Goal: Find specific page/section: Find specific page/section

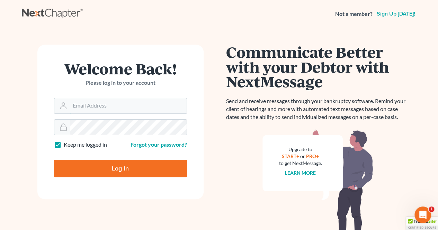
type input "[EMAIL_ADDRESS][DOMAIN_NAME]"
click at [124, 168] on input "Log In" at bounding box center [120, 168] width 133 height 17
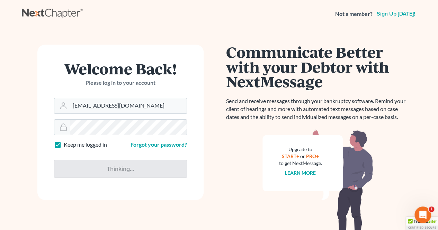
type input "Thinking..."
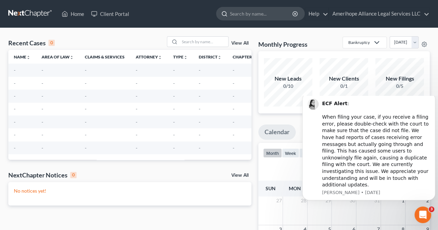
click at [255, 10] on input "search" at bounding box center [261, 13] width 63 height 13
type input "ventura"
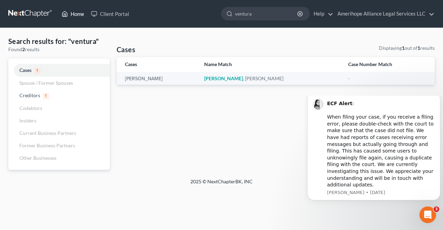
click at [79, 19] on link "Home" at bounding box center [72, 14] width 29 height 12
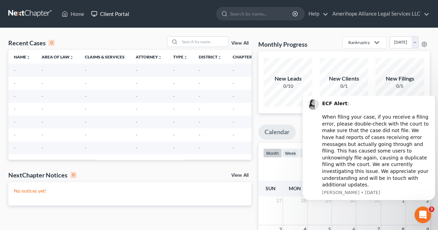
click at [110, 16] on link "Client Portal" at bounding box center [110, 14] width 45 height 12
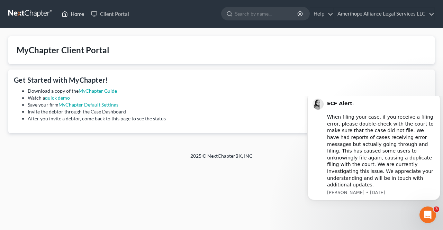
click at [80, 14] on link "Home" at bounding box center [72, 14] width 29 height 12
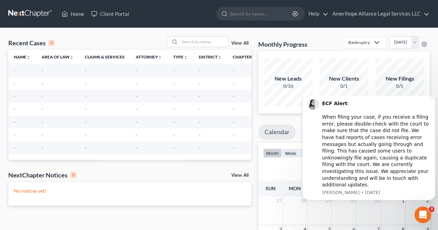
click at [431, 99] on button "Dismiss notification" at bounding box center [433, 94] width 9 height 9
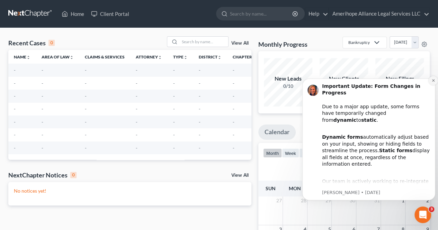
click at [433, 79] on icon "Dismiss notification" at bounding box center [433, 80] width 2 height 2
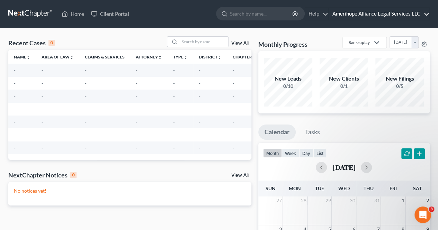
click at [406, 16] on link "Amerihope Alliance Legal Services LLC" at bounding box center [379, 14] width 100 height 12
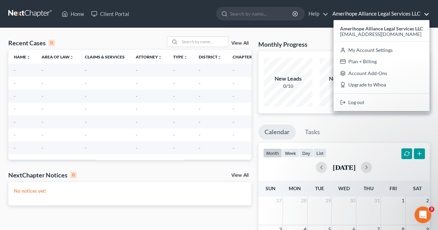
click at [181, 17] on ul "Home Client Portal - No Result - See all results Or Press Enter... Help Help Ce…" at bounding box center [244, 14] width 372 height 16
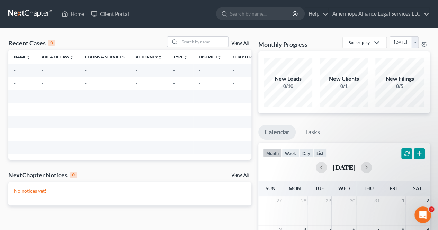
click at [30, 45] on div "Recent Cases 0" at bounding box center [31, 43] width 46 height 8
click at [72, 18] on link "Home" at bounding box center [72, 14] width 29 height 12
click at [250, 13] on input "search" at bounding box center [261, 13] width 63 height 13
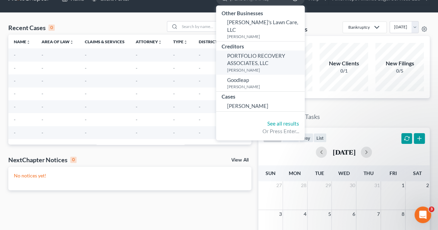
scroll to position [16, 0]
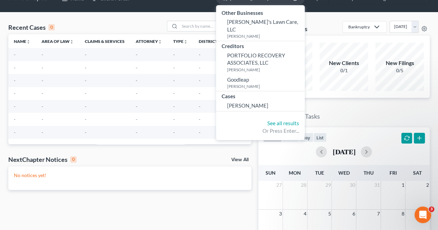
type input "gonzalez"
click at [232, 103] on span "Gonzalez, Lisa" at bounding box center [247, 106] width 41 height 6
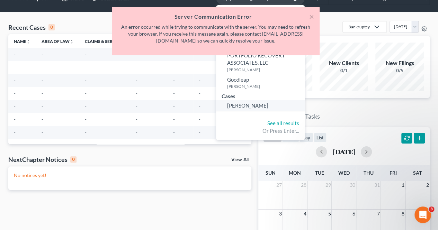
click at [232, 103] on span "Gonzalez, Lisa" at bounding box center [247, 106] width 41 height 6
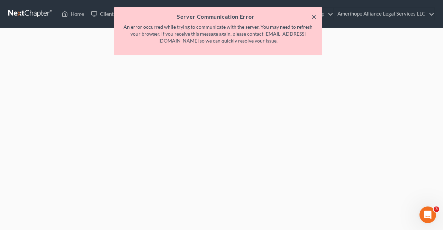
click at [313, 17] on button "×" at bounding box center [314, 16] width 5 height 8
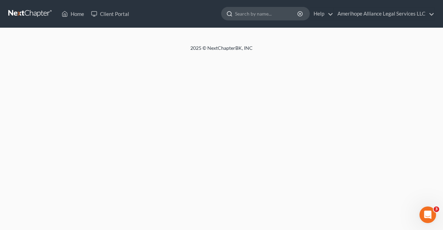
click at [277, 15] on input "search" at bounding box center [266, 13] width 63 height 13
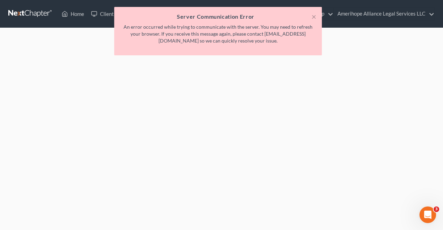
click at [301, 34] on p "An error occurred while trying to communicate with the server. You may need to …" at bounding box center [218, 34] width 197 height 21
drag, startPoint x: 303, startPoint y: 35, endPoint x: 225, endPoint y: 36, distance: 78.3
click at [225, 36] on p "An error occurred while trying to communicate with the server. You may need to …" at bounding box center [218, 34] width 197 height 21
copy p "contact support@nextchapterbk.com"
click at [70, 15] on div "× Server Communication Error An error occurred while trying to communicate with…" at bounding box center [218, 33] width 443 height 52
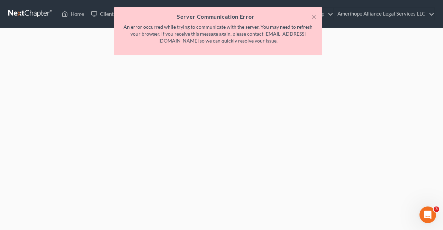
click at [79, 14] on div "× Server Communication Error An error occurred while trying to communicate with…" at bounding box center [218, 33] width 443 height 52
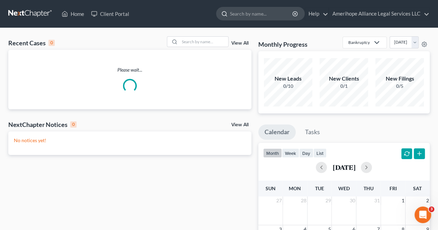
click at [241, 14] on input "search" at bounding box center [261, 13] width 63 height 13
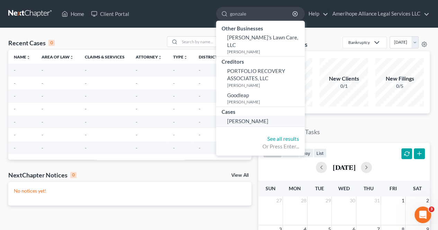
type input "gonzale"
click at [238, 118] on span "Gonzalez, Lisa" at bounding box center [247, 121] width 41 height 6
click at [241, 118] on span "Gonzalez, Lisa" at bounding box center [247, 121] width 41 height 6
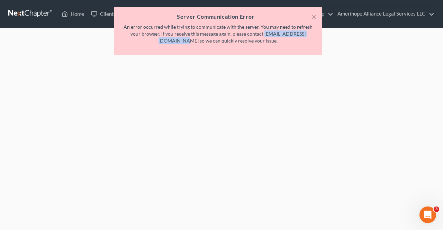
drag, startPoint x: 302, startPoint y: 34, endPoint x: 241, endPoint y: 37, distance: 60.7
click at [241, 37] on p "An error occurred while trying to communicate with the server. You may need to …" at bounding box center [218, 34] width 197 height 21
copy p "[EMAIL_ADDRESS][DOMAIN_NAME]"
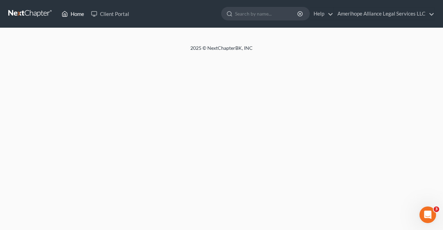
click at [73, 15] on link "Home" at bounding box center [72, 14] width 29 height 12
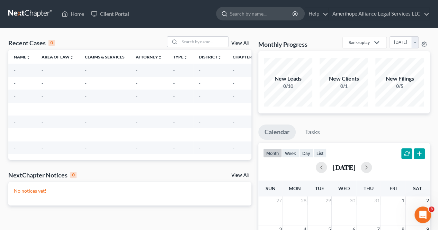
click at [247, 14] on input "search" at bounding box center [261, 13] width 63 height 13
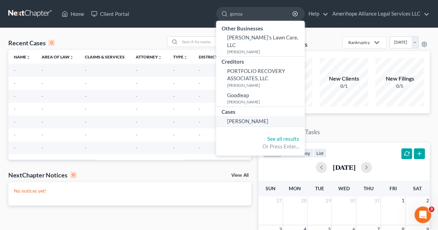
type input "gonza"
click at [239, 118] on span "[PERSON_NAME]" at bounding box center [247, 121] width 41 height 6
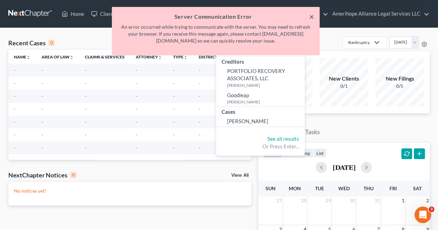
click at [310, 16] on button "×" at bounding box center [311, 16] width 5 height 8
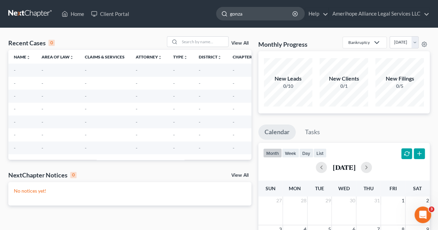
click at [234, 16] on input "gonza" at bounding box center [261, 13] width 63 height 13
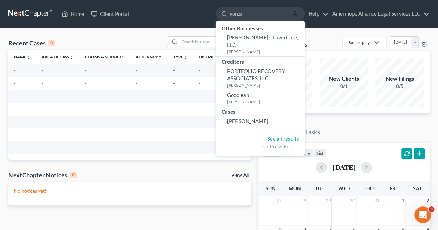
click at [296, 15] on icon "button" at bounding box center [295, 14] width 6 height 6
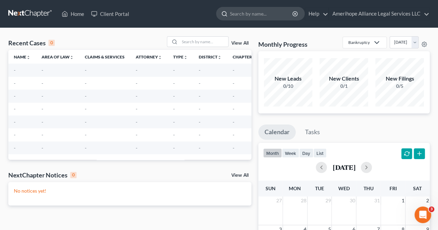
click at [276, 15] on input "search" at bounding box center [261, 13] width 63 height 13
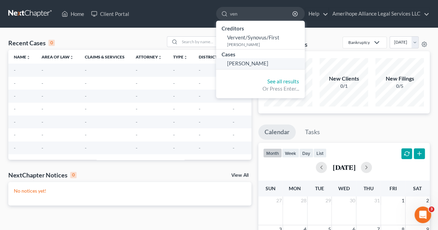
click at [254, 62] on span "Vetter, Jean" at bounding box center [247, 63] width 41 height 6
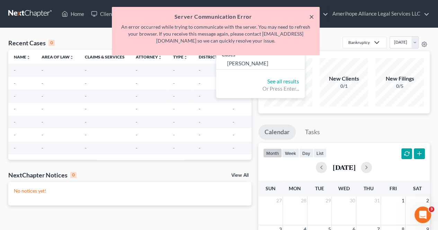
click at [313, 14] on button "×" at bounding box center [311, 16] width 5 height 8
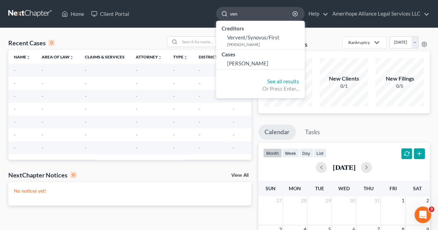
click at [272, 15] on input "ven" at bounding box center [261, 13] width 63 height 13
type input "v"
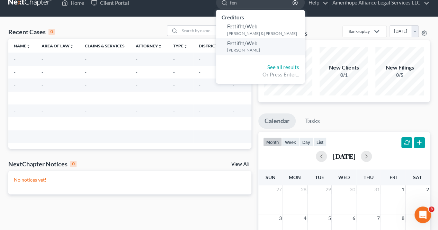
scroll to position [12, 0]
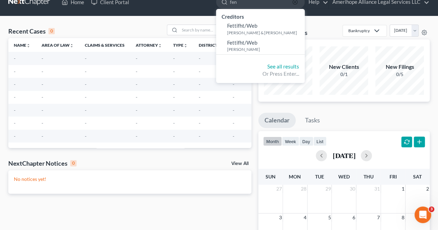
type input "fen"
click at [294, 2] on icon "button" at bounding box center [295, 2] width 6 height 6
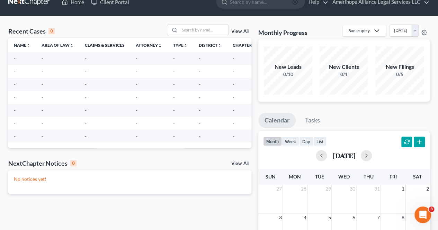
scroll to position [0, 0]
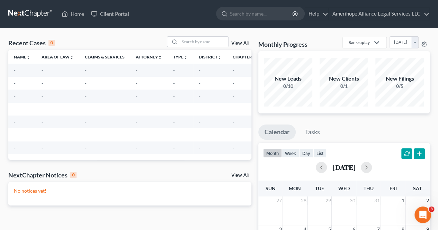
click at [262, 17] on input "search" at bounding box center [261, 13] width 63 height 13
type input "tu"
click at [296, 14] on icon "button" at bounding box center [295, 14] width 6 height 6
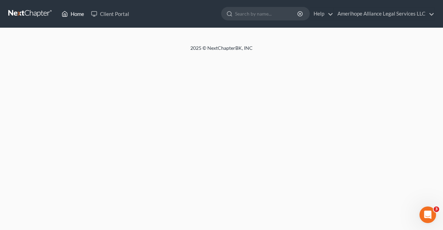
click at [77, 15] on link "Home" at bounding box center [72, 14] width 29 height 12
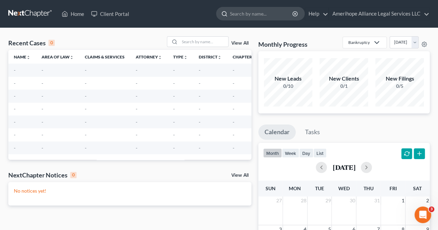
click at [256, 9] on input "search" at bounding box center [261, 13] width 63 height 13
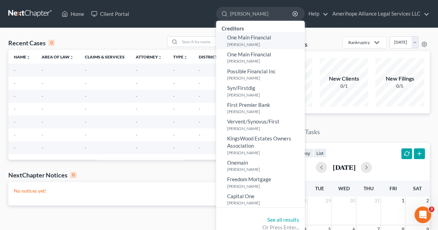
type input "fincher"
click at [271, 42] on small "Fincher, Ellen" at bounding box center [265, 45] width 76 height 6
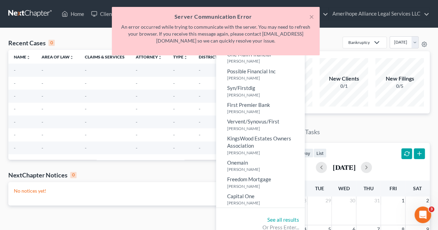
click at [316, 14] on div "× Server Communication Error An error occurred while trying to communicate with…" at bounding box center [216, 31] width 208 height 48
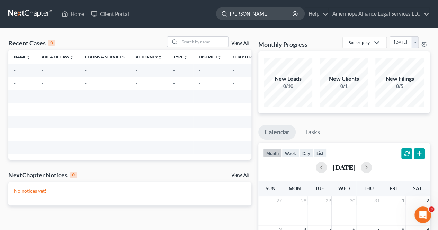
click at [262, 14] on input "fincher" at bounding box center [261, 13] width 63 height 13
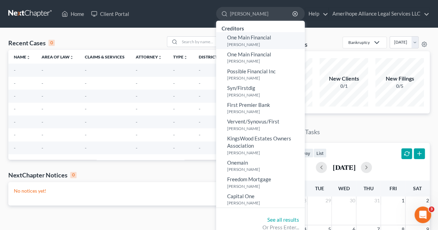
click at [254, 36] on span "One Main Financial" at bounding box center [249, 37] width 44 height 6
click at [240, 38] on span "One Main Financial" at bounding box center [249, 37] width 44 height 6
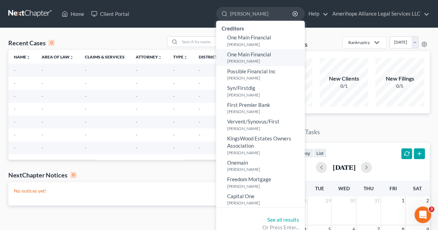
click at [268, 53] on span "One Main Financial" at bounding box center [249, 54] width 44 height 6
click at [261, 55] on span "One Main Financial" at bounding box center [249, 54] width 44 height 6
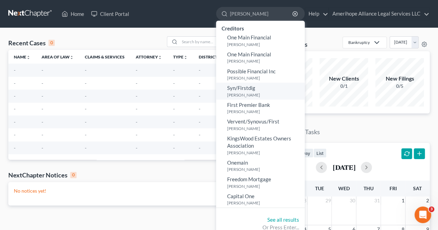
click at [254, 97] on small "Fincher, Ellen" at bounding box center [265, 95] width 76 height 6
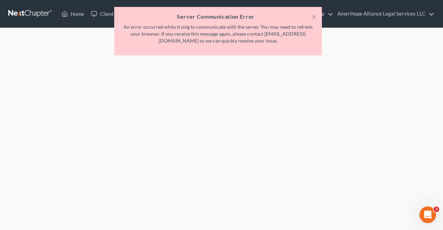
click at [76, 15] on div "× Server Communication Error An error occurred while trying to communicate with…" at bounding box center [218, 33] width 443 height 52
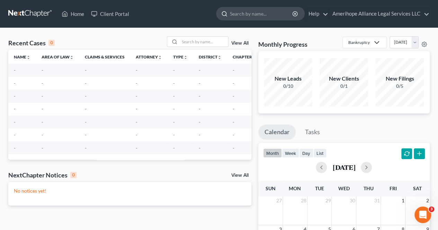
click at [253, 14] on input "search" at bounding box center [261, 13] width 63 height 13
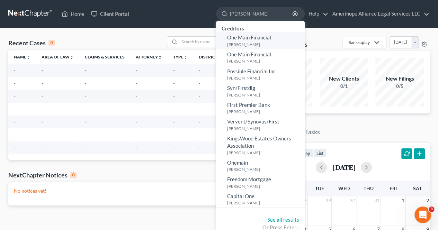
type input "[PERSON_NAME]"
click at [249, 43] on small "[PERSON_NAME]" at bounding box center [265, 45] width 76 height 6
click at [239, 37] on span "One Main Financial" at bounding box center [249, 37] width 44 height 6
click at [236, 70] on span "Possible Financial Inc" at bounding box center [251, 71] width 48 height 6
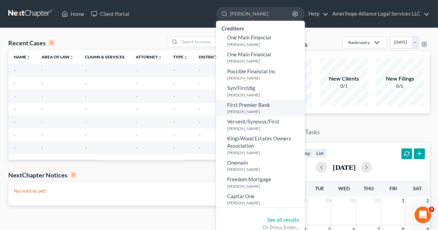
click at [244, 104] on span "First Premier Bank" at bounding box center [248, 105] width 43 height 6
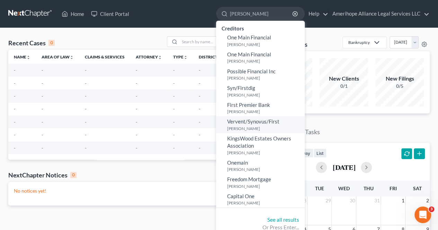
click at [245, 131] on small "[PERSON_NAME]" at bounding box center [265, 129] width 76 height 6
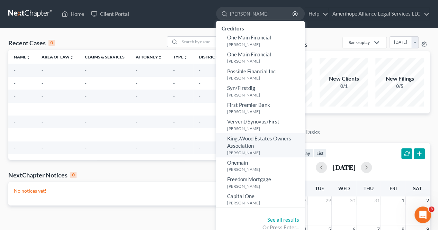
click at [245, 143] on span "KingsWood Estates Owners Association" at bounding box center [259, 142] width 64 height 14
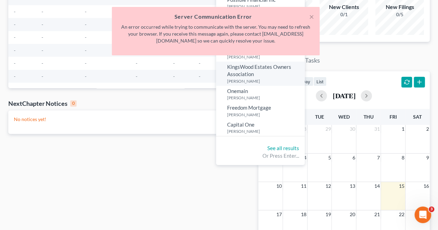
scroll to position [71, 0]
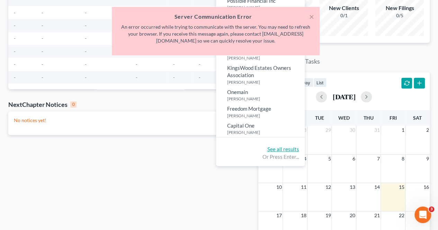
click at [277, 148] on link "See all results" at bounding box center [283, 149] width 32 height 6
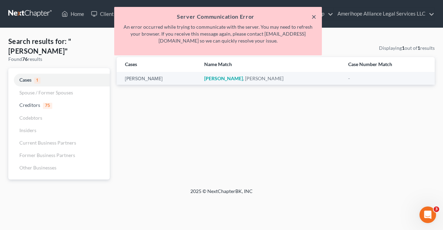
click at [312, 15] on button "×" at bounding box center [314, 16] width 5 height 8
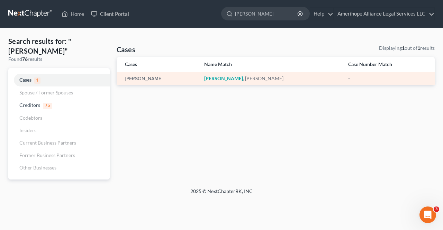
click at [164, 76] on div "[PERSON_NAME]" at bounding box center [159, 78] width 68 height 7
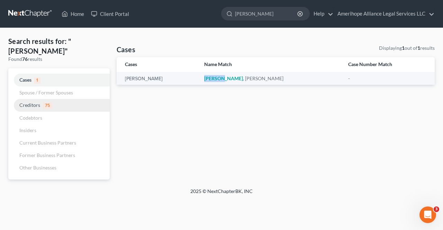
click at [26, 102] on span "Creditors" at bounding box center [29, 105] width 21 height 6
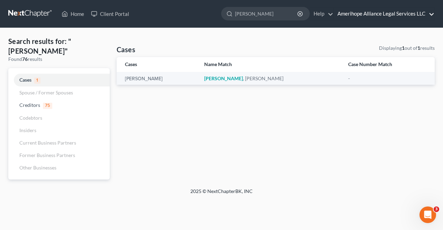
click at [374, 16] on link "Amerihope Alliance Legal Services LLC" at bounding box center [384, 14] width 100 height 12
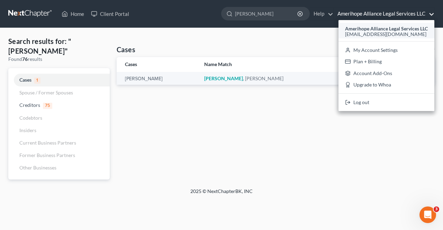
drag, startPoint x: 418, startPoint y: 34, endPoint x: 345, endPoint y: 34, distance: 73.4
click at [345, 34] on div "[EMAIL_ADDRESS][DOMAIN_NAME]" at bounding box center [386, 34] width 83 height 8
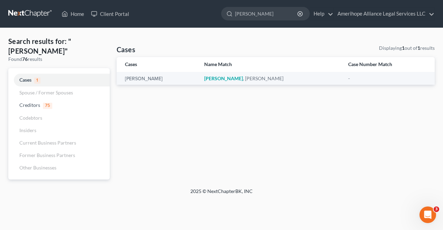
copy span "[EMAIL_ADDRESS][DOMAIN_NAME]"
click at [387, 17] on link "Amerihope Alliance Legal Services LLC" at bounding box center [384, 14] width 100 height 12
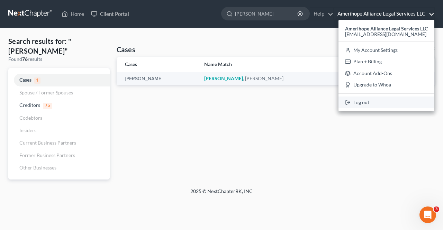
click at [369, 105] on link "Log out" at bounding box center [387, 103] width 96 height 12
